Goal: Task Accomplishment & Management: Manage account settings

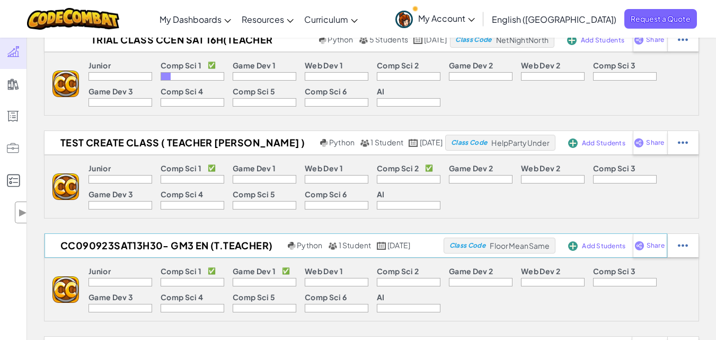
scroll to position [543, 0]
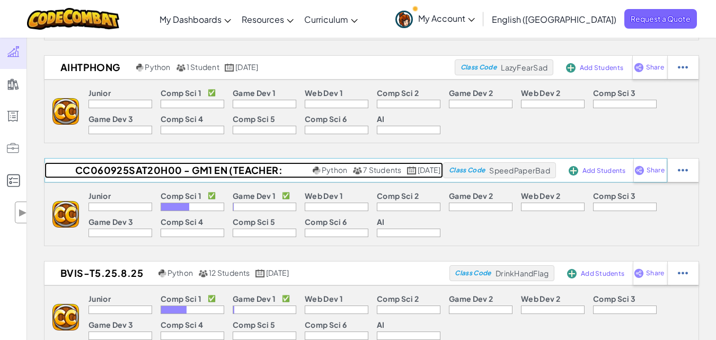
click at [238, 168] on h2 "CC060925Sat20h00 - GM1 EN (TEACHER: [PERSON_NAME])" at bounding box center [178, 170] width 266 height 16
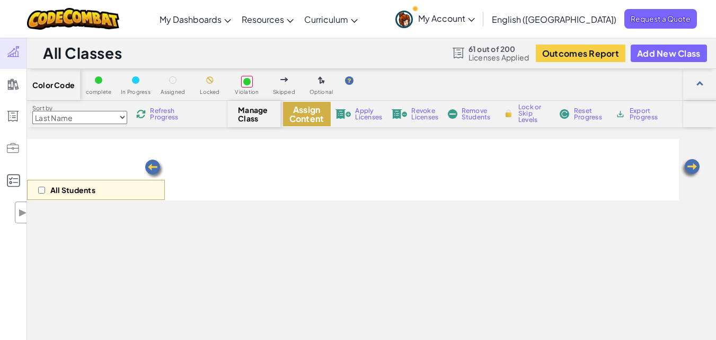
select select "560f1a9f22961295f9427742"
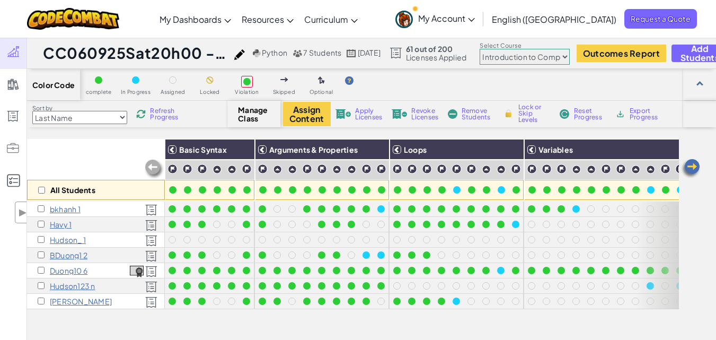
click at [475, 18] on icon at bounding box center [471, 20] width 7 height 4
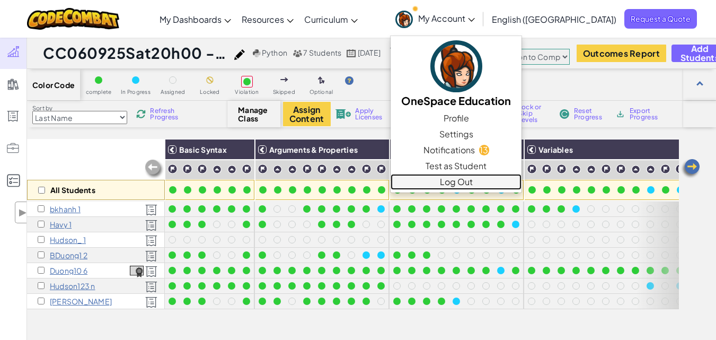
click at [522, 181] on link "Log Out" at bounding box center [456, 182] width 131 height 16
